Goal: Transaction & Acquisition: Purchase product/service

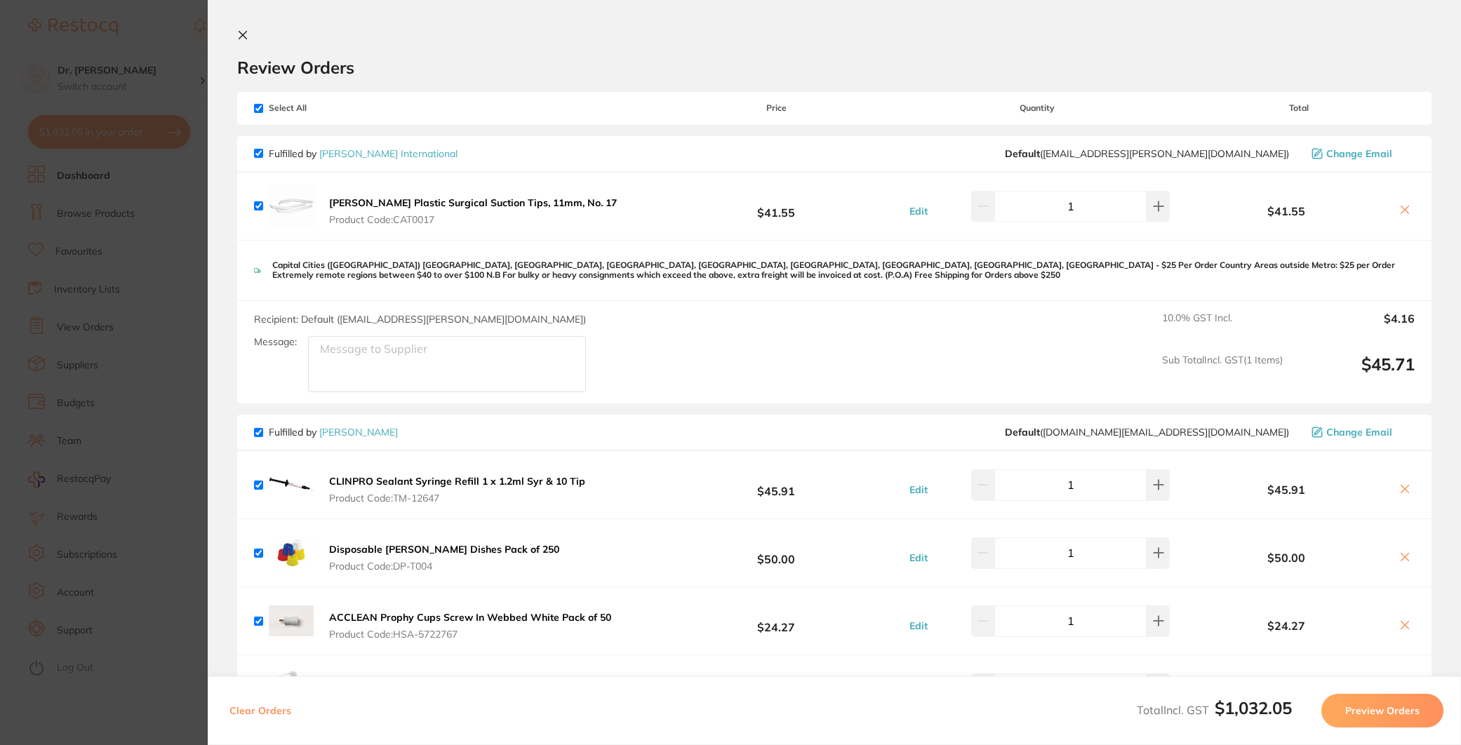
scroll to position [3, 0]
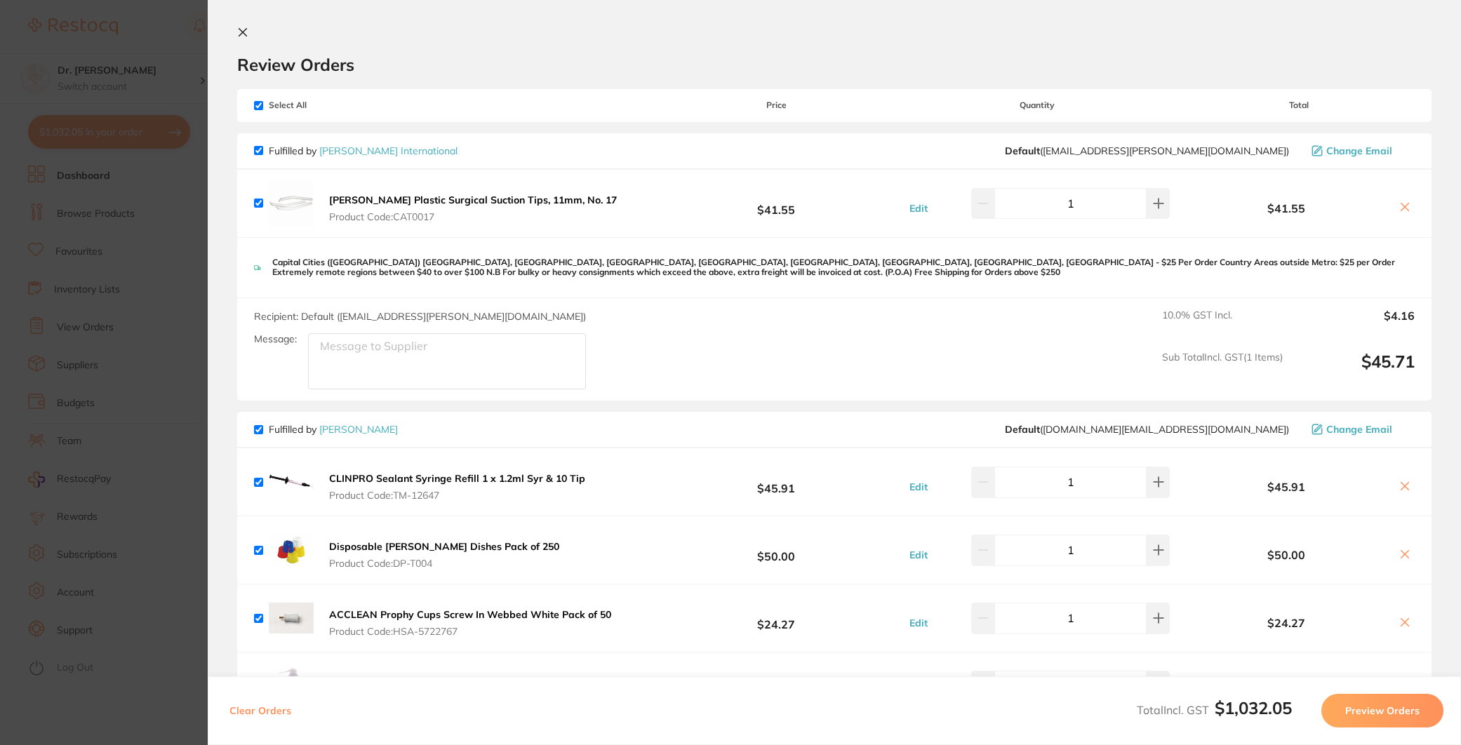
click at [244, 31] on icon at bounding box center [242, 32] width 11 height 11
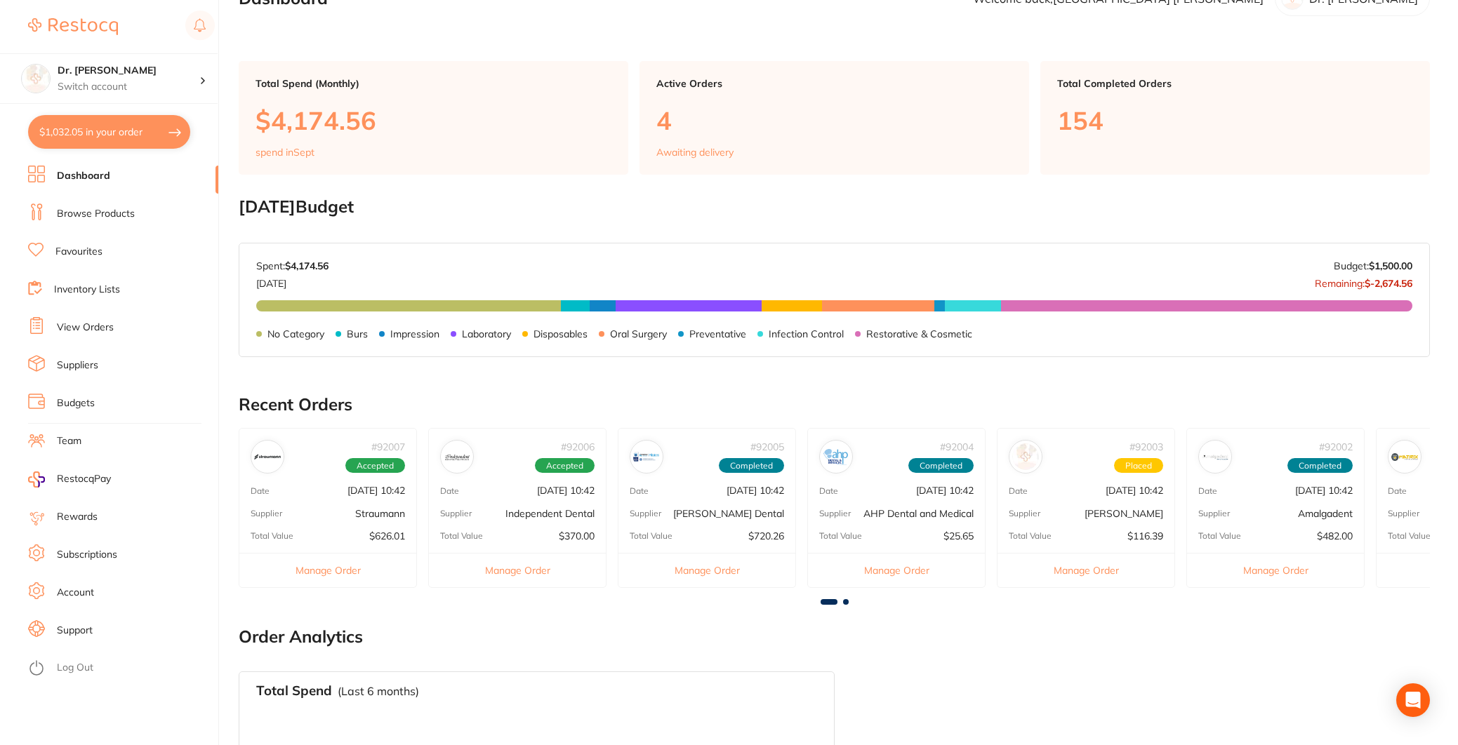
scroll to position [44, 0]
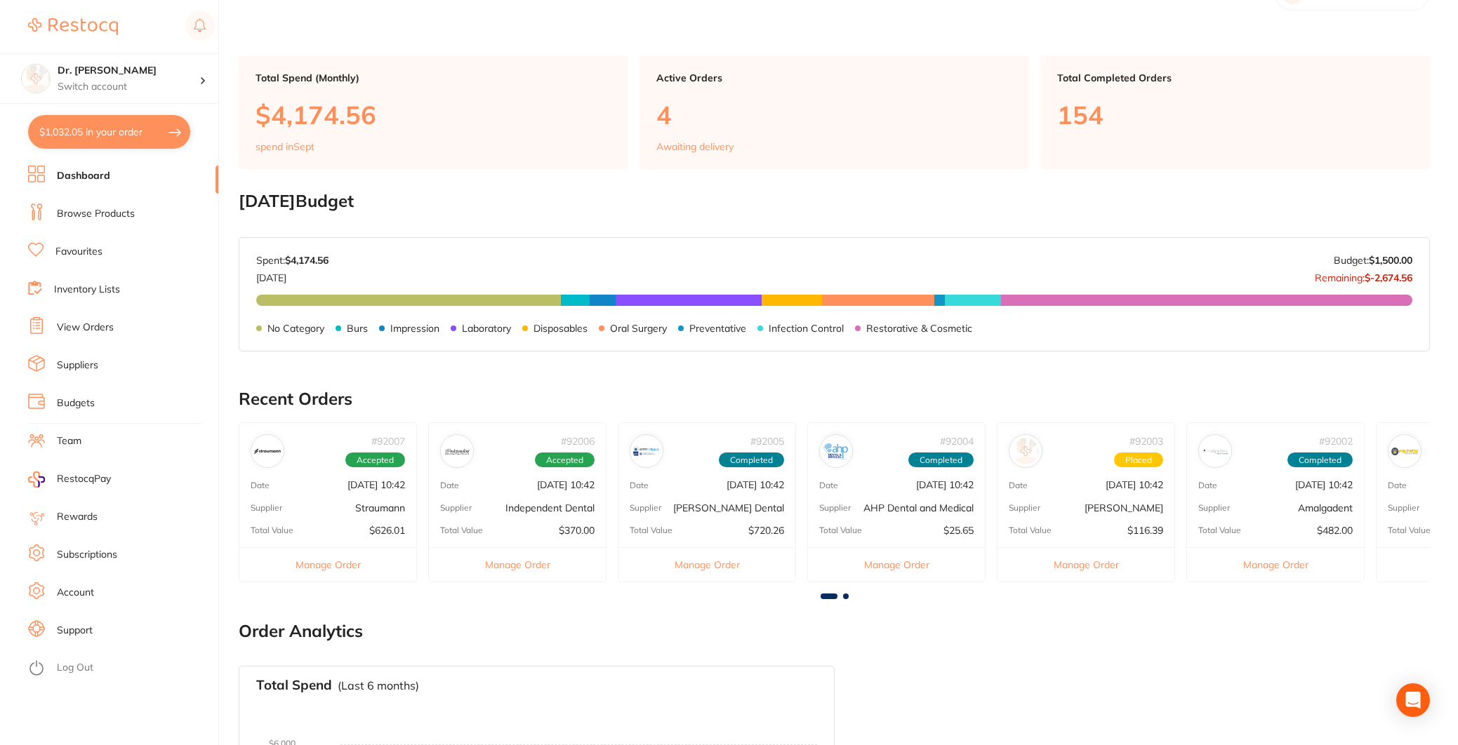
click at [81, 256] on link "Favourites" at bounding box center [78, 252] width 47 height 14
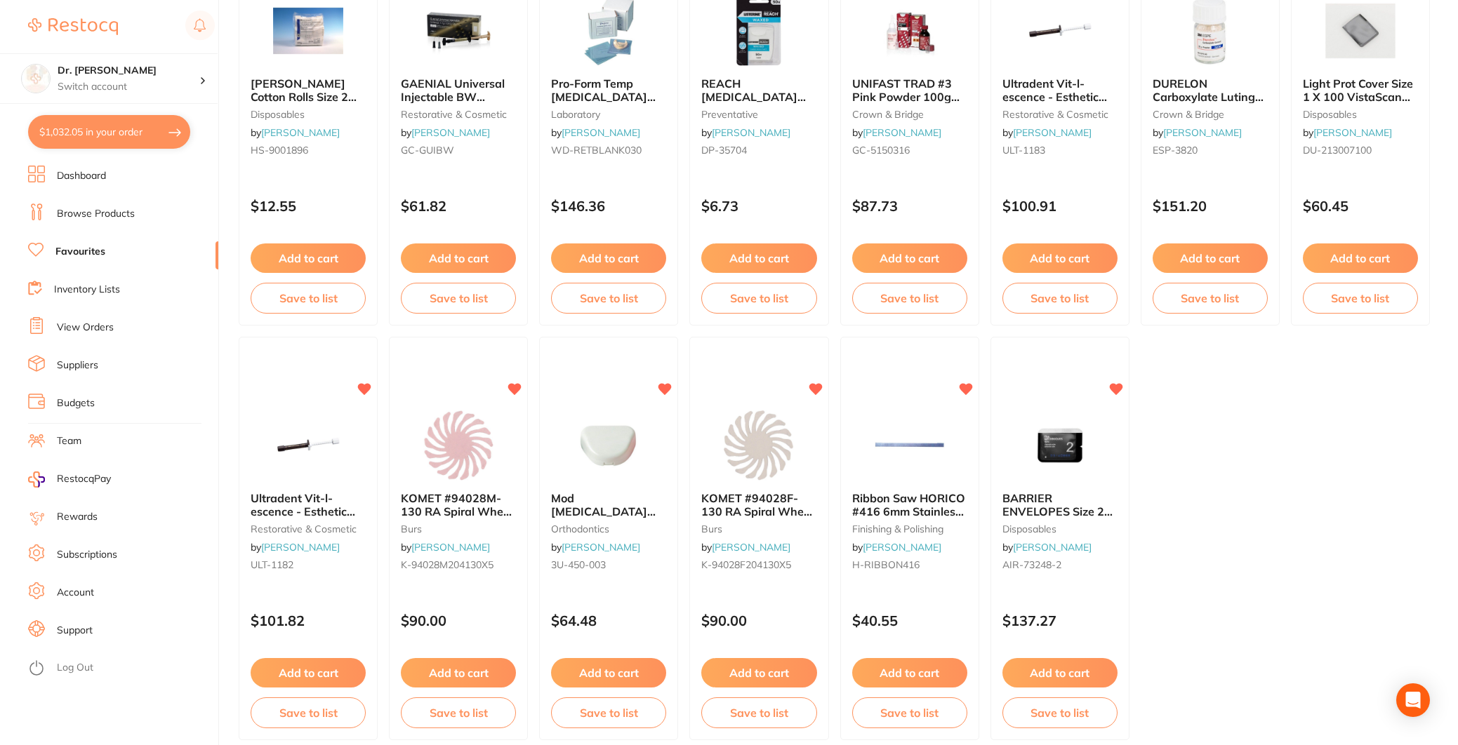
scroll to position [2384, 0]
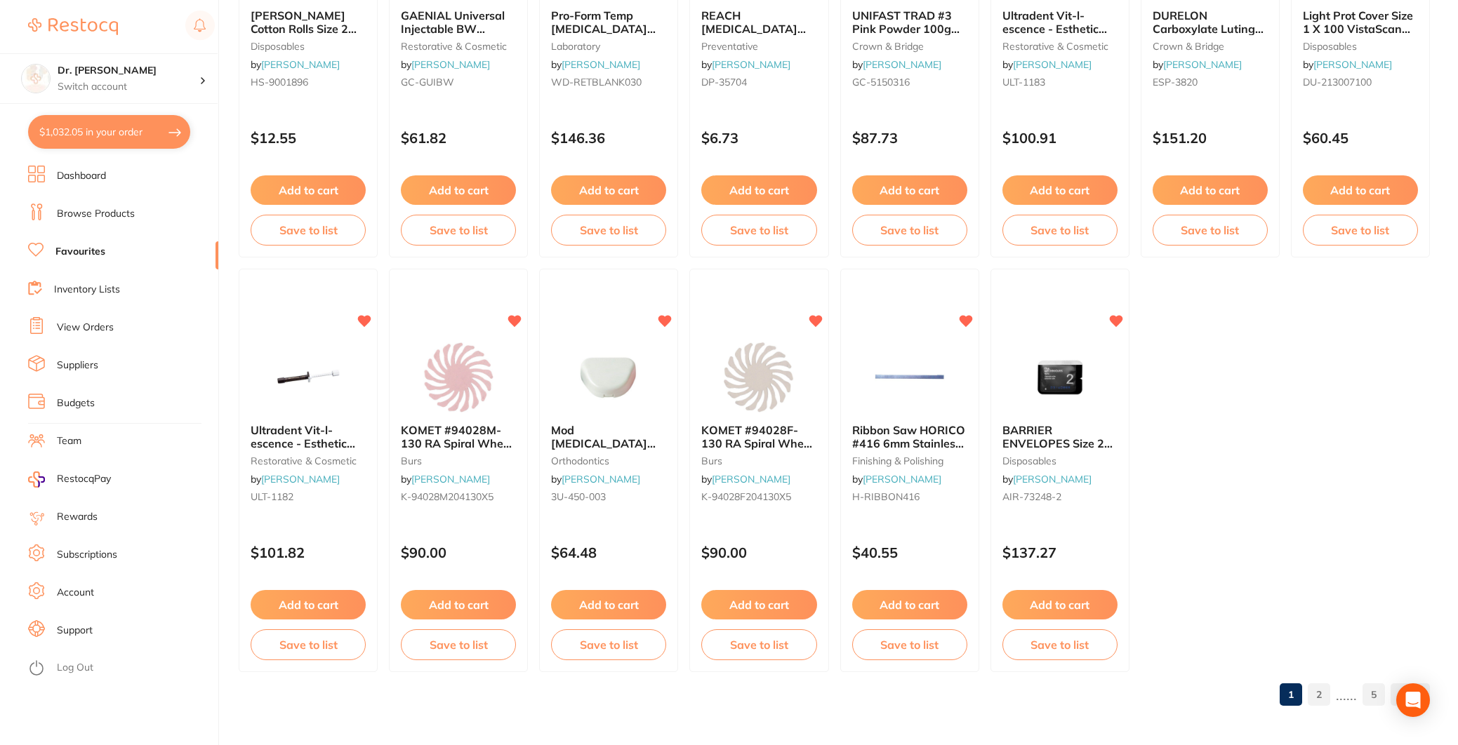
click at [101, 219] on link "Browse Products" at bounding box center [96, 214] width 78 height 14
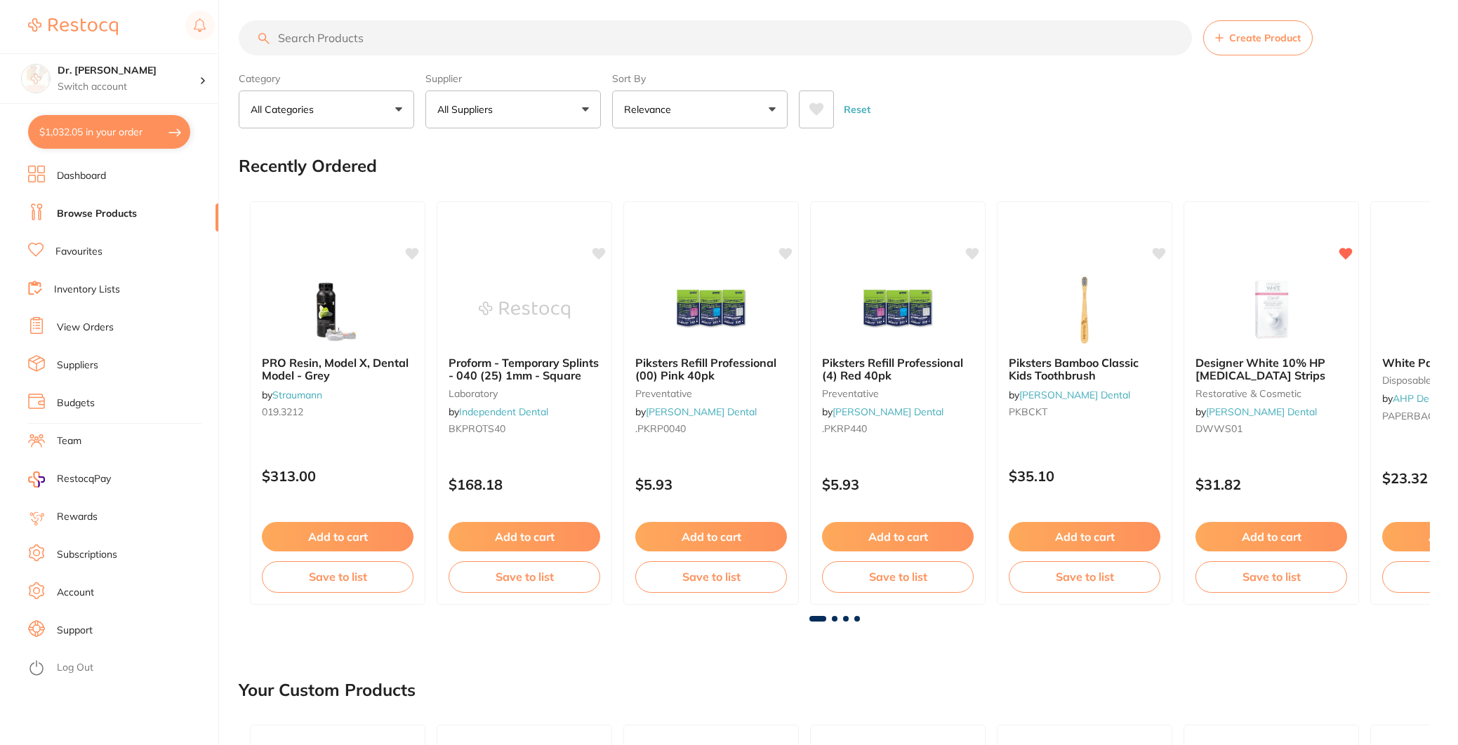
click at [339, 46] on input "search" at bounding box center [715, 37] width 953 height 35
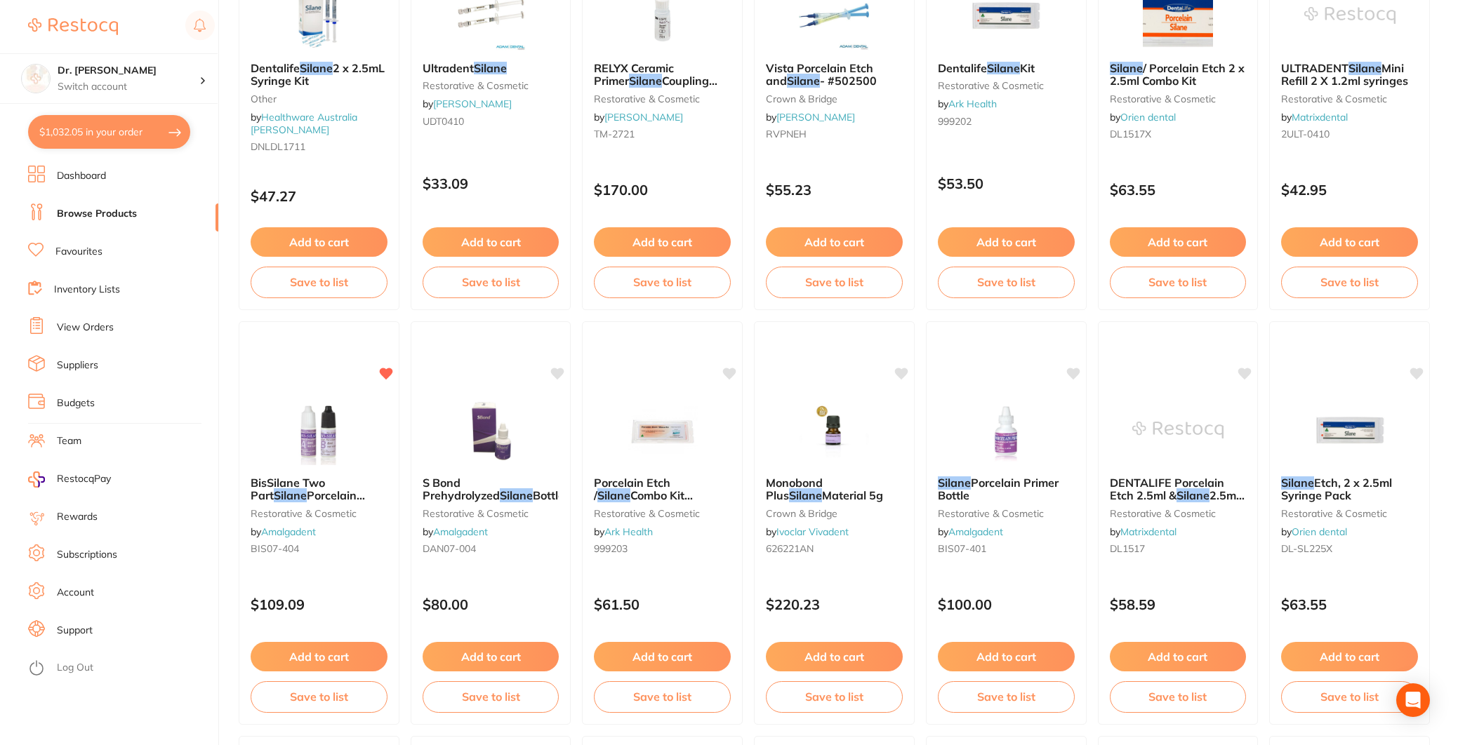
scroll to position [709, 0]
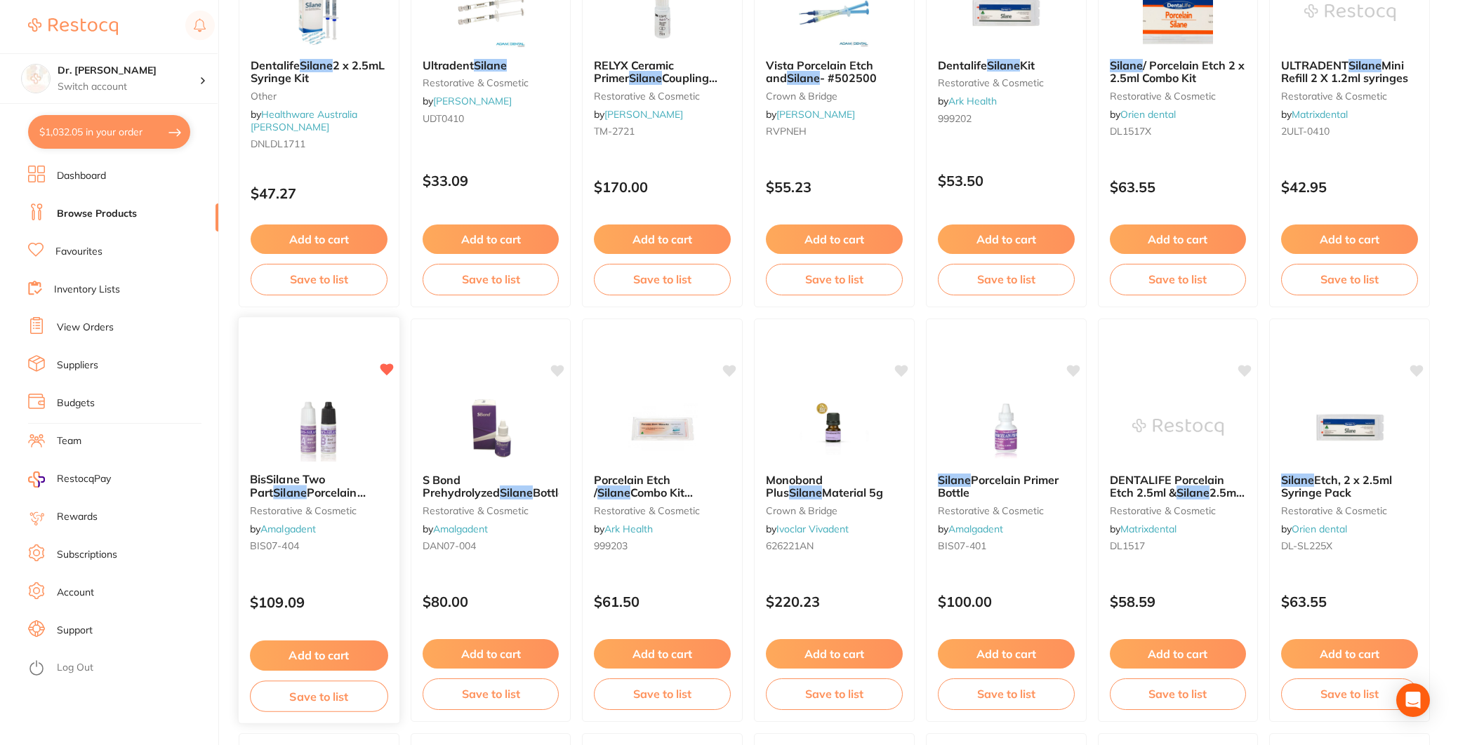
type input "silane"
click at [327, 665] on button "Add to cart" at bounding box center [319, 653] width 137 height 29
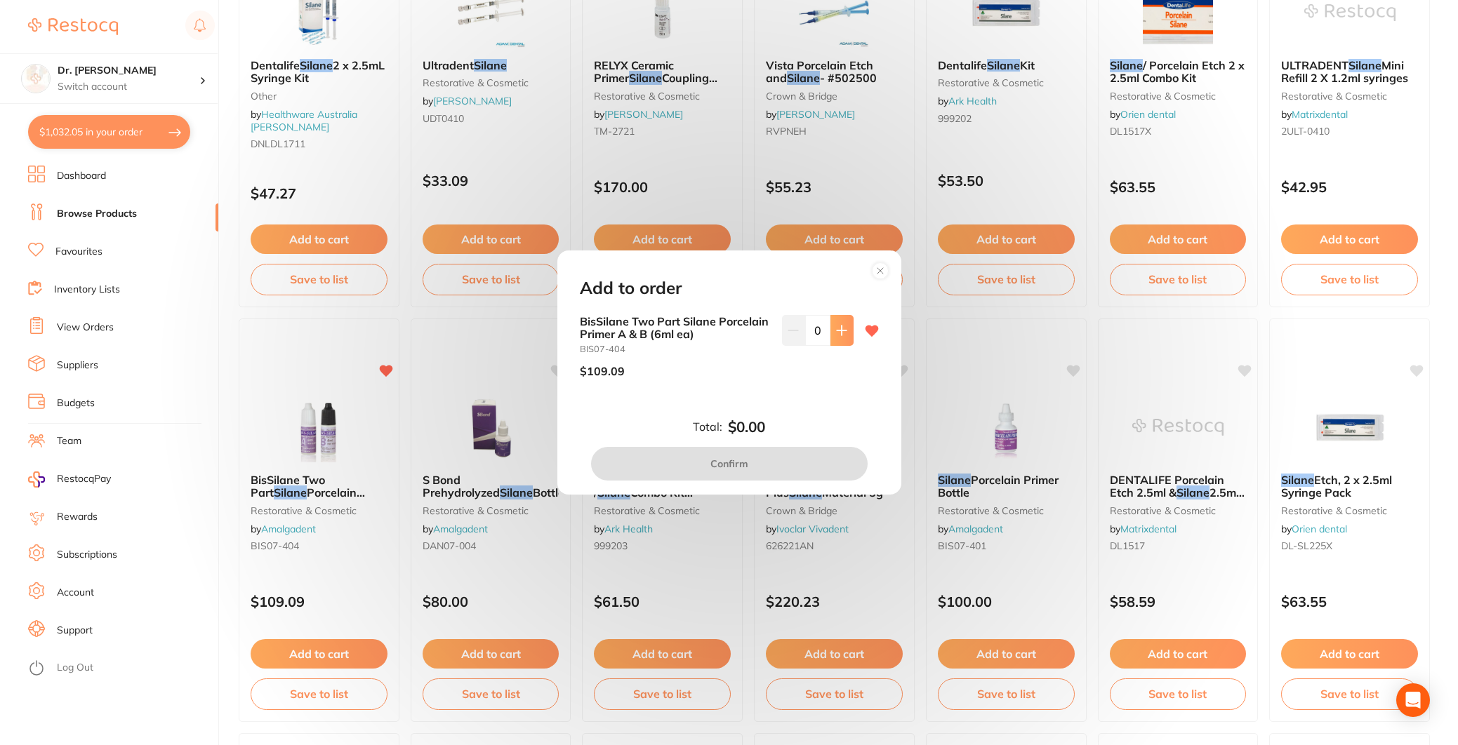
click at [836, 326] on icon at bounding box center [841, 330] width 11 height 11
type input "1"
click at [748, 462] on button "Confirm" at bounding box center [729, 464] width 277 height 34
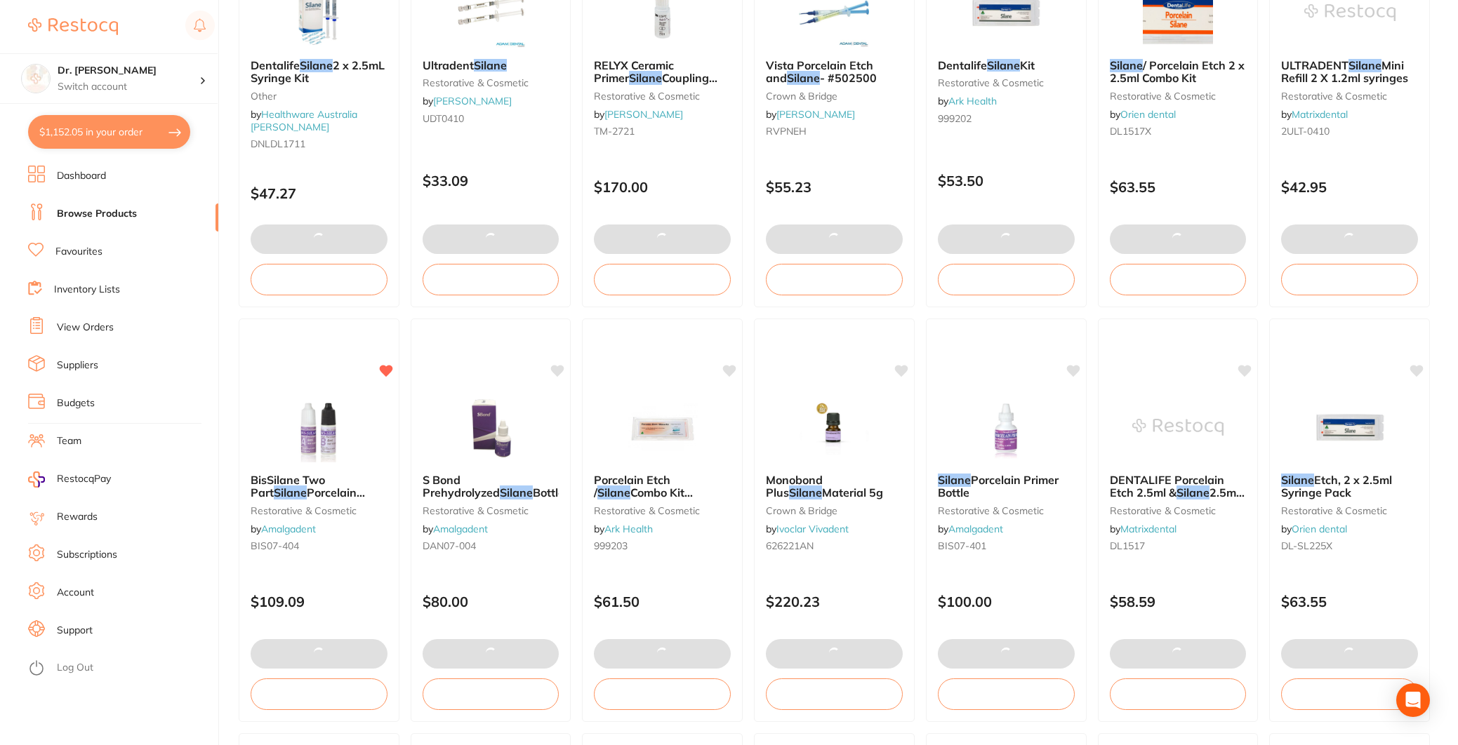
click at [91, 132] on button "$1,152.05 in your order" at bounding box center [109, 132] width 162 height 34
checkbox input "true"
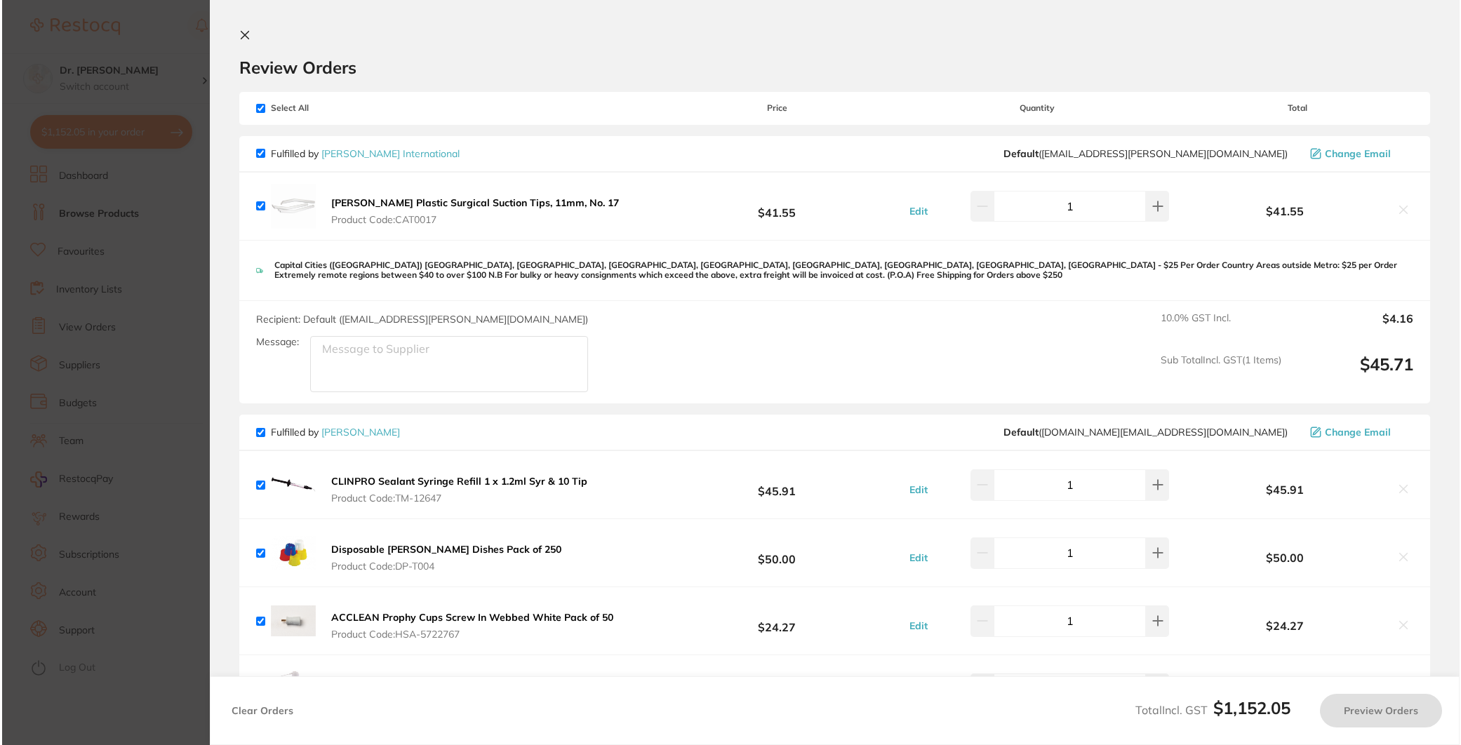
scroll to position [0, 0]
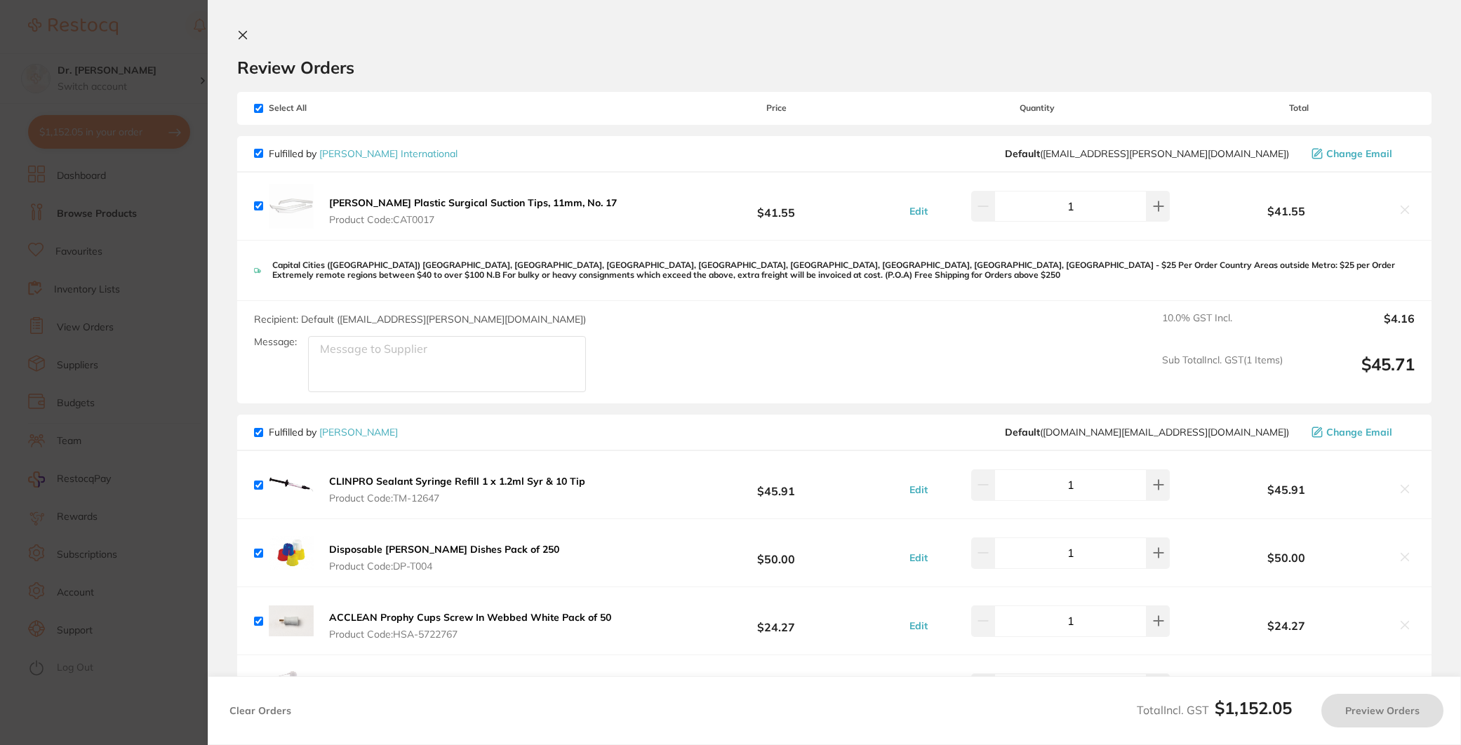
checkbox input "false"
checkbox input "true"
click at [248, 32] on icon at bounding box center [242, 34] width 11 height 11
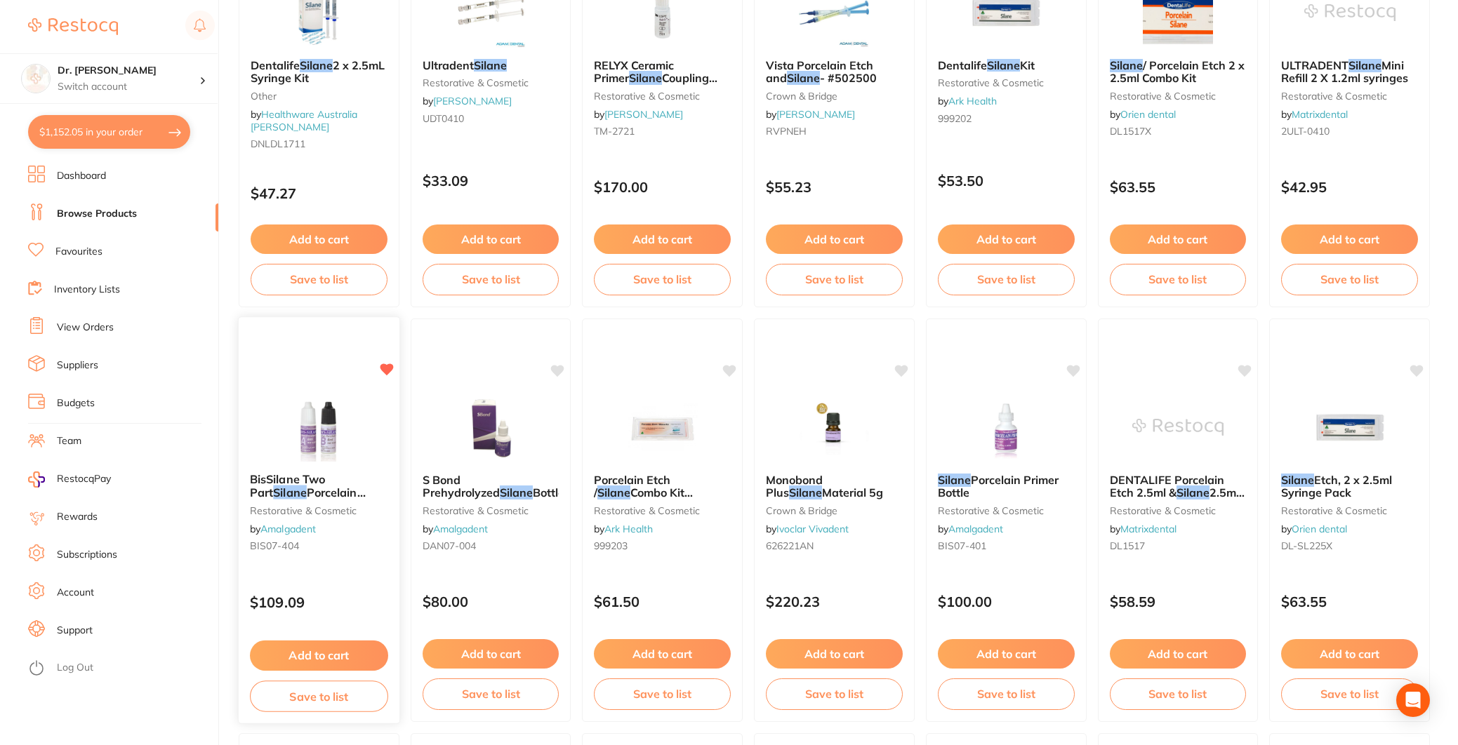
scroll to position [710, 0]
click at [75, 220] on link "Browse Products" at bounding box center [97, 214] width 80 height 14
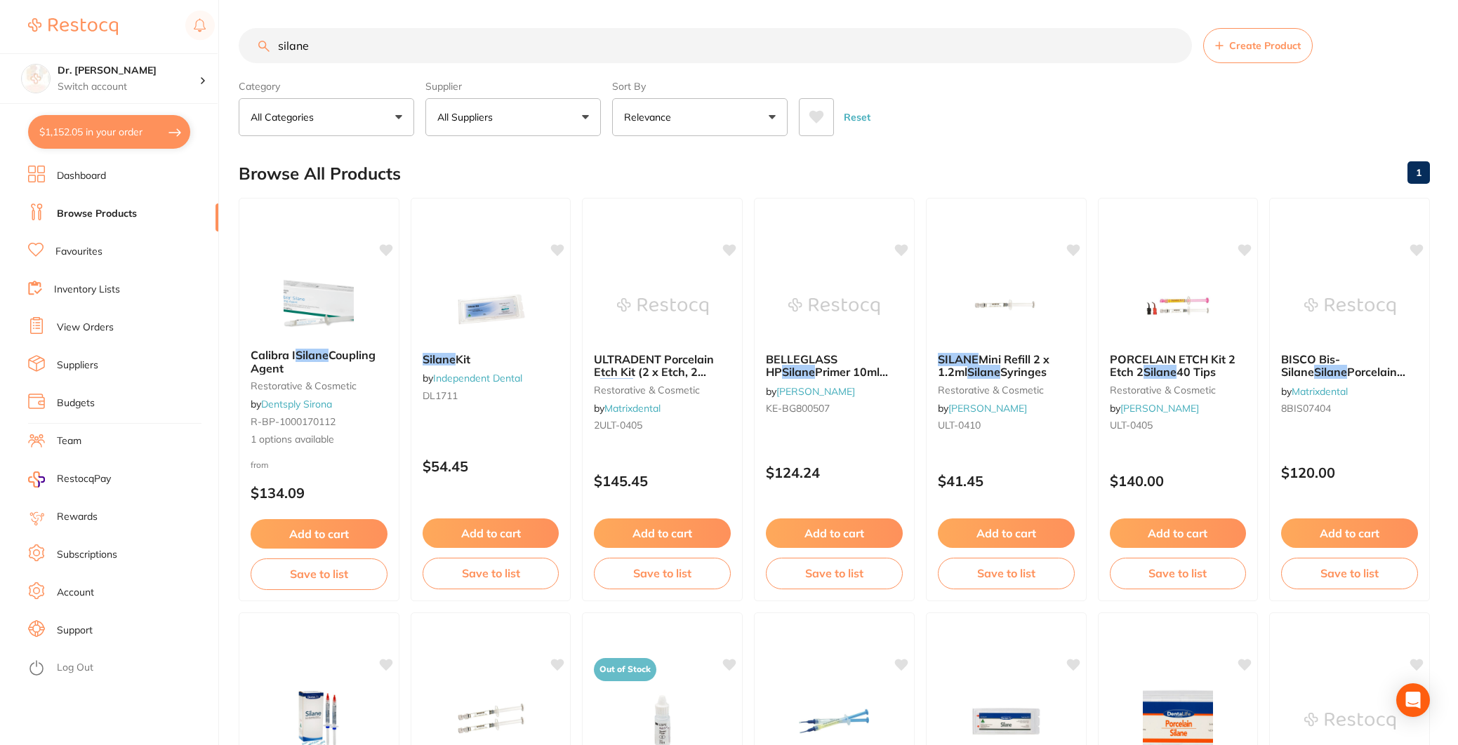
drag, startPoint x: 357, startPoint y: 40, endPoint x: -32, endPoint y: 22, distance: 390.0
click at [0, 22] on html "$1,152.05 Dr. [PERSON_NAME] Switch account Dr. [PERSON_NAME] $1,152.05 in your …" at bounding box center [729, 372] width 1458 height 745
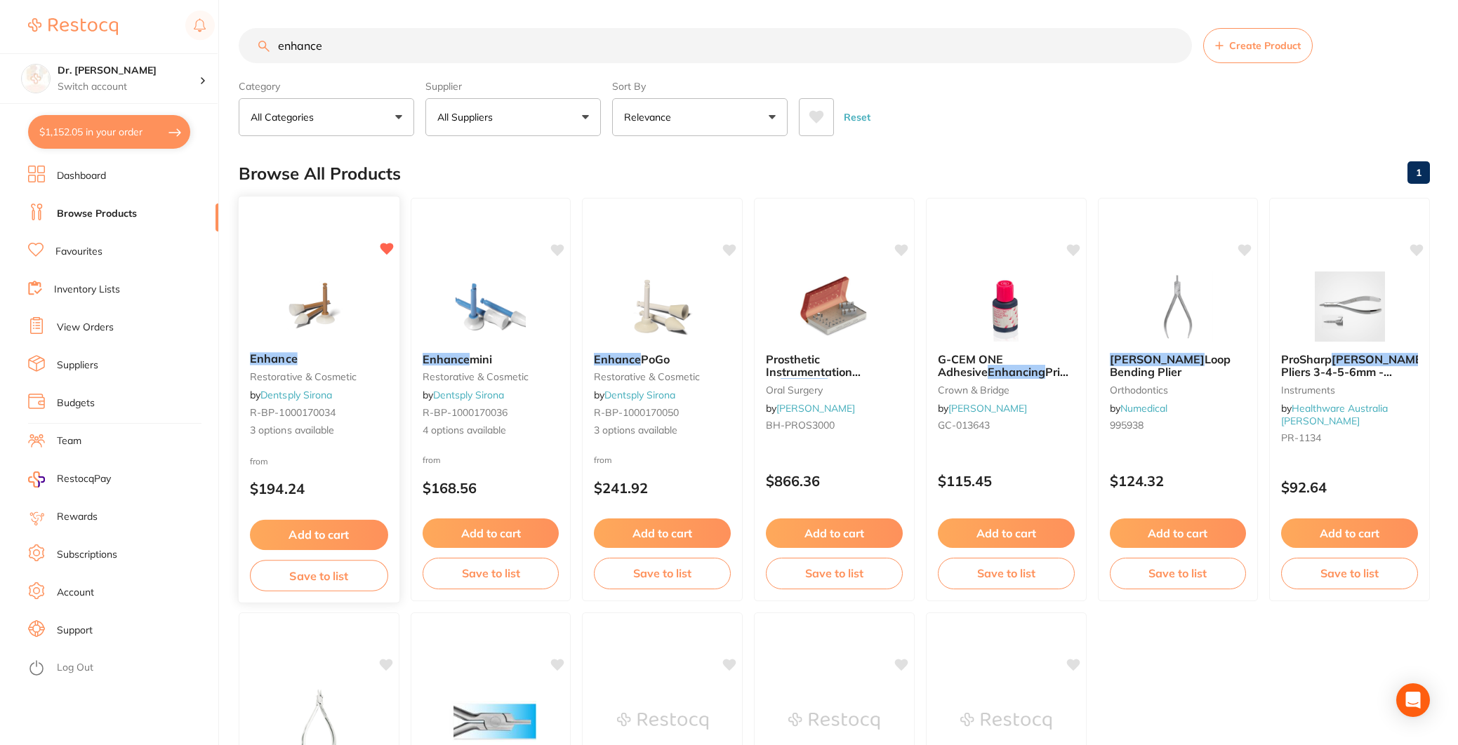
type input "enhance"
click at [305, 382] on small "restorative & cosmetic" at bounding box center [319, 376] width 137 height 11
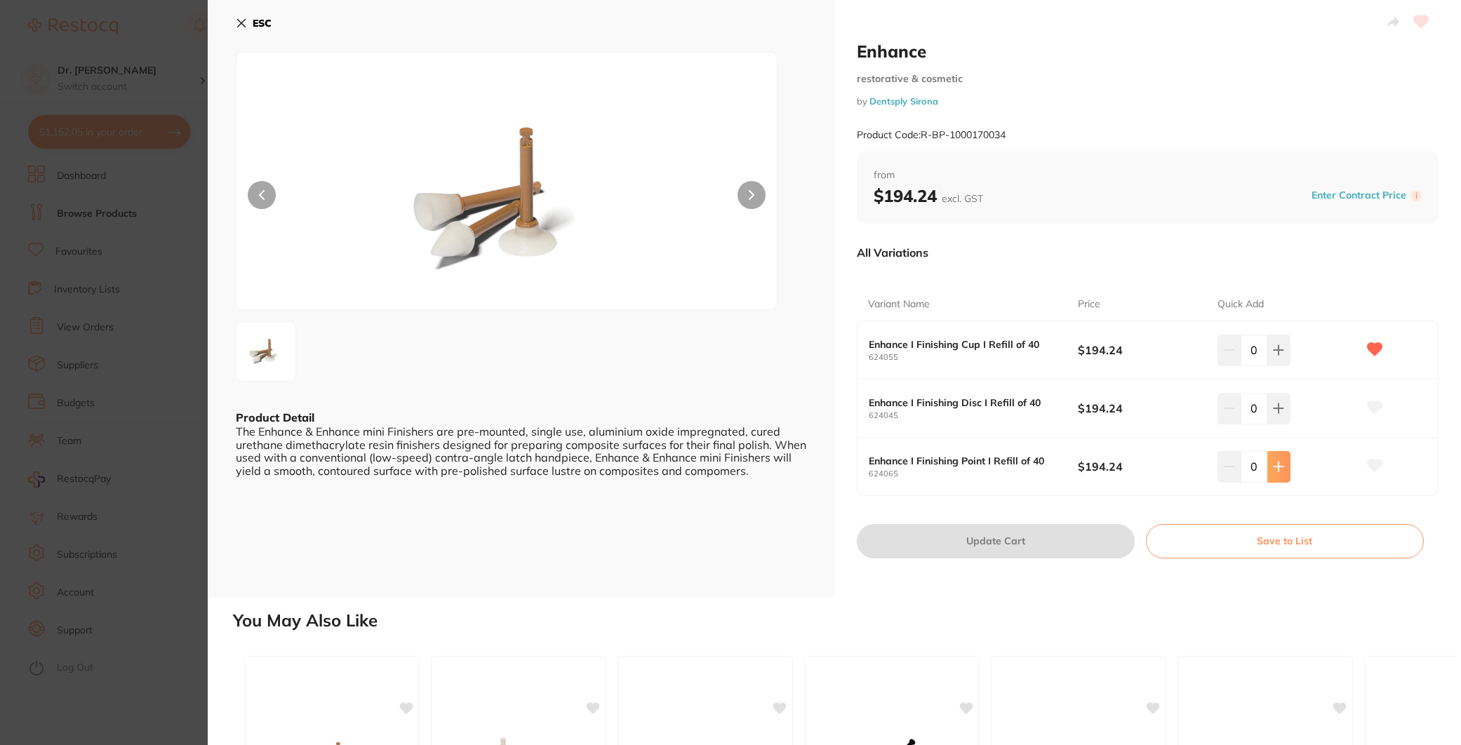
click at [1281, 458] on button at bounding box center [1279, 466] width 23 height 31
type input "1"
click at [1049, 533] on button "Update Cart" at bounding box center [996, 541] width 278 height 34
checkbox input "false"
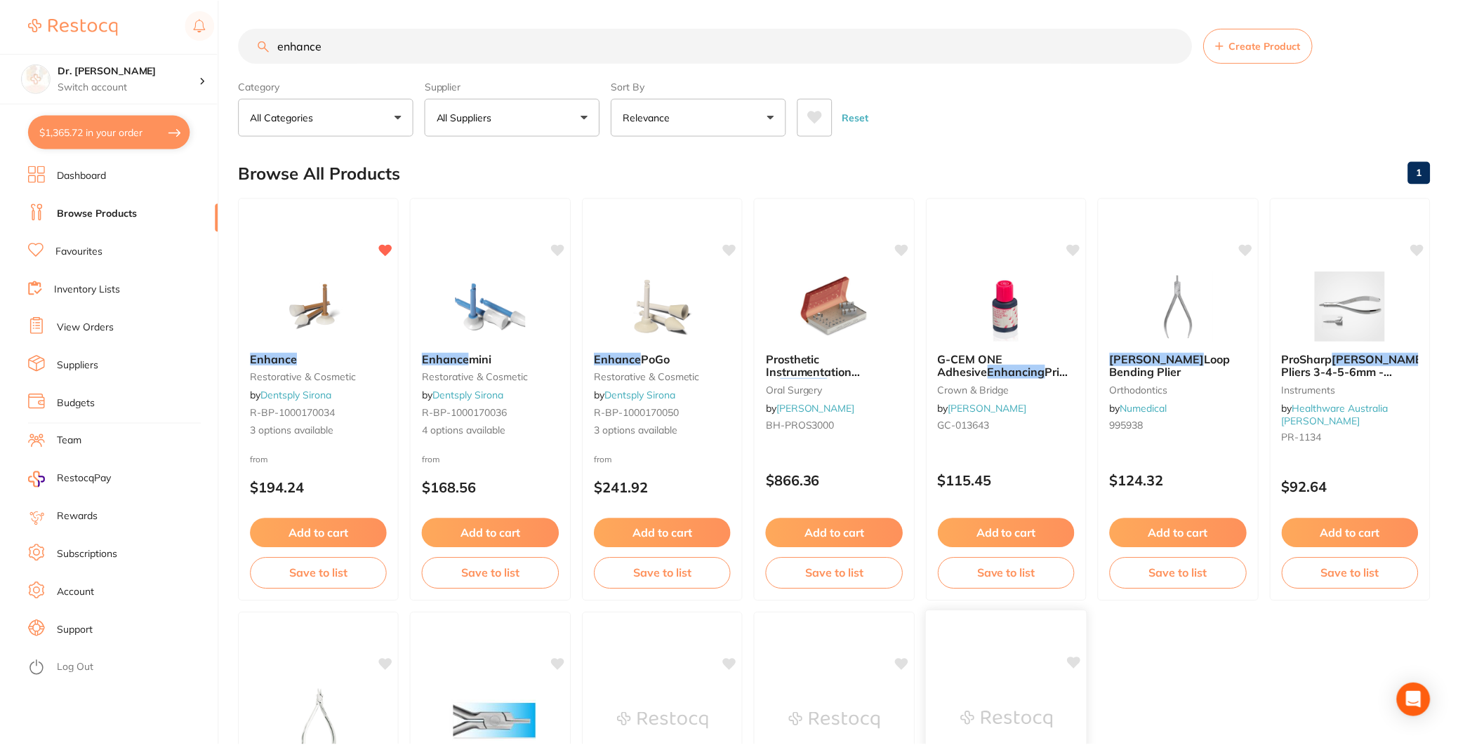
scroll to position [344, 0]
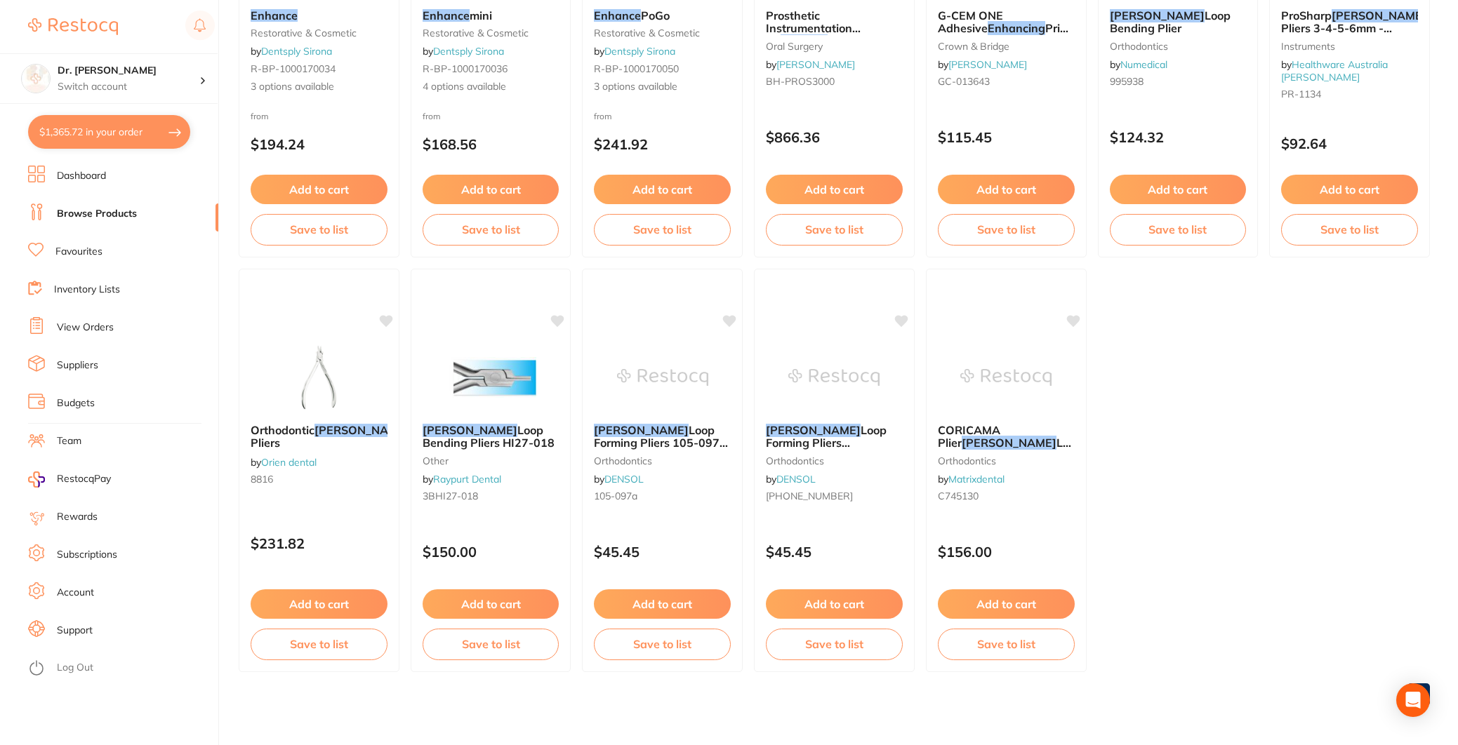
drag, startPoint x: 100, startPoint y: 230, endPoint x: 101, endPoint y: 221, distance: 8.5
click at [101, 227] on ul "Dashboard Browse Products Favourites Inventory Lists View Orders Suppliers Budg…" at bounding box center [123, 456] width 190 height 580
click at [101, 220] on link "Browse Products" at bounding box center [97, 214] width 80 height 14
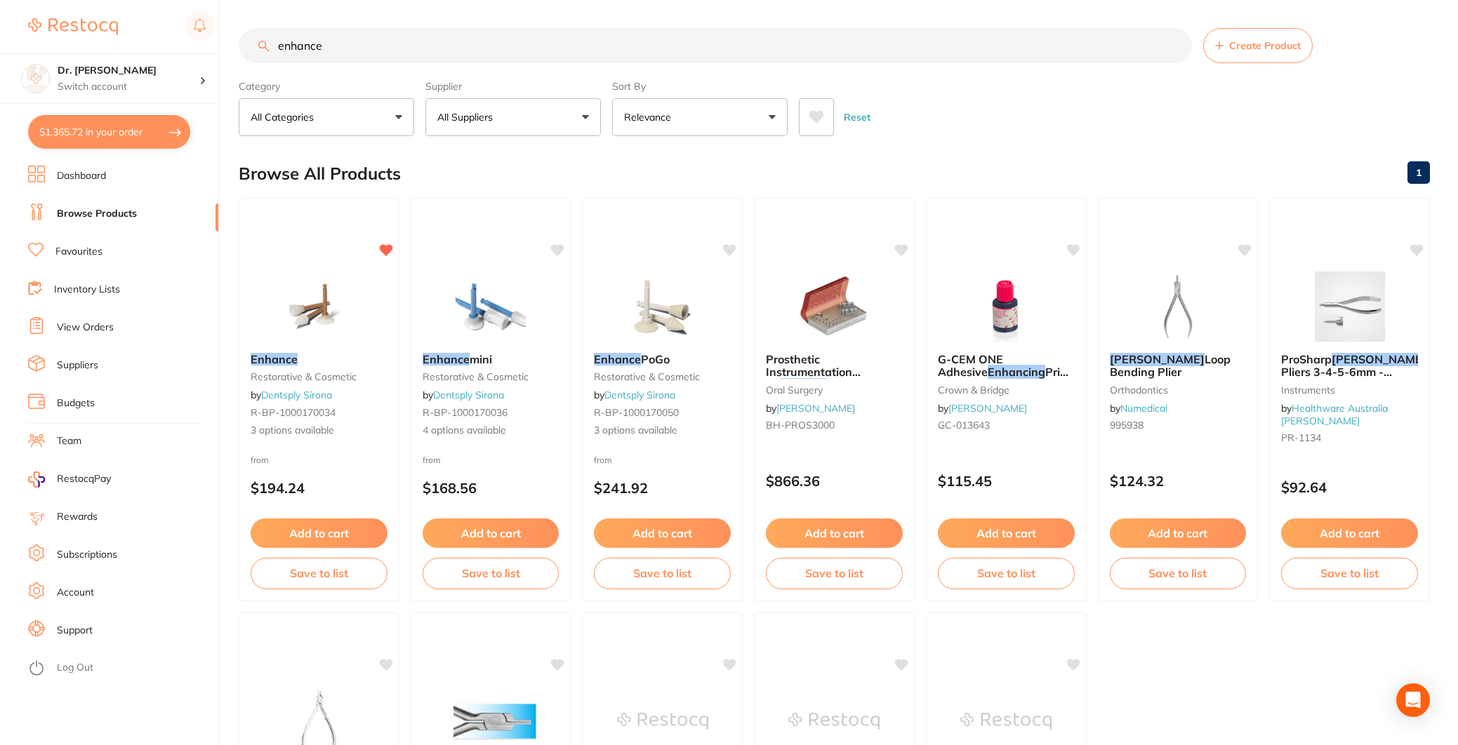
click at [372, 43] on input "enhance" at bounding box center [715, 45] width 953 height 35
